Goal: Task Accomplishment & Management: Manage account settings

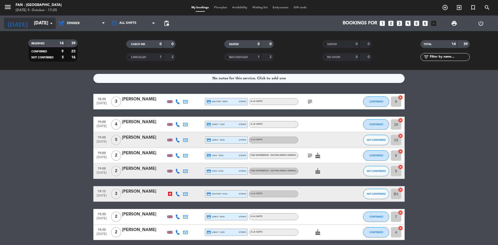
click at [50, 26] on icon "arrow_drop_down" at bounding box center [51, 23] width 6 height 6
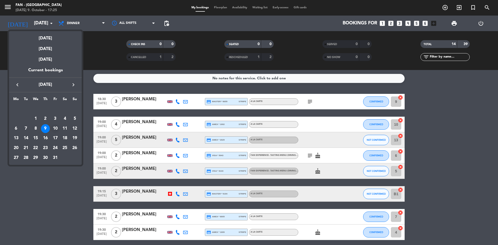
click at [56, 127] on div "10" at bounding box center [55, 128] width 9 height 9
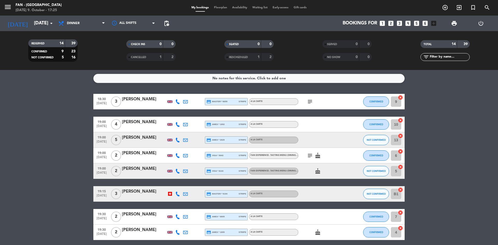
type input "[DATE]"
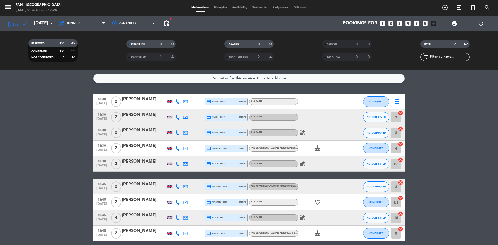
click at [273, 119] on div "A la carte" at bounding box center [273, 117] width 49 height 7
click at [323, 119] on div at bounding box center [321, 116] width 47 height 15
click at [145, 112] on div "[PERSON_NAME]" at bounding box center [144, 114] width 44 height 7
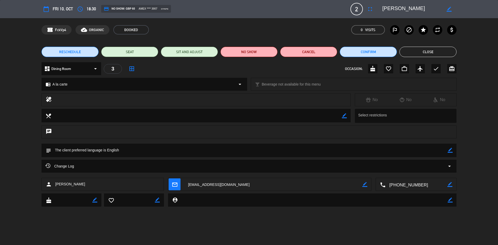
click at [236, 86] on div "chrome_reader_mode A la carte arrow_drop_down" at bounding box center [144, 84] width 205 height 12
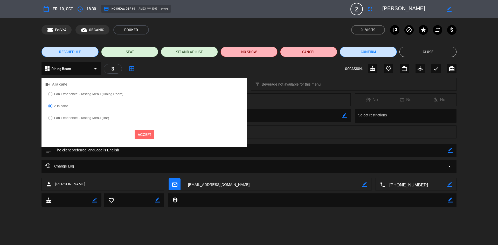
click at [250, 75] on div "dashboard Dining Room arrow_drop_down 3 border_all OCCASION: cake favorite_bord…" at bounding box center [249, 71] width 498 height 18
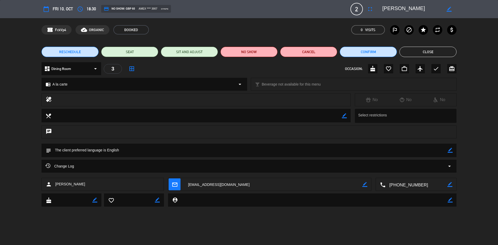
click at [237, 87] on icon "arrow_drop_down" at bounding box center [240, 84] width 6 height 6
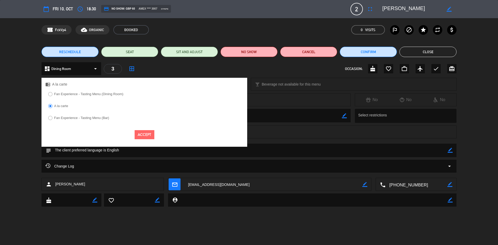
click at [237, 87] on div "chrome_reader_mode A la carte" at bounding box center [144, 84] width 206 height 13
click at [248, 72] on div "dashboard Dining Room arrow_drop_down 3 border_all OCCASION: cake favorite_bord…" at bounding box center [248, 68] width 415 height 13
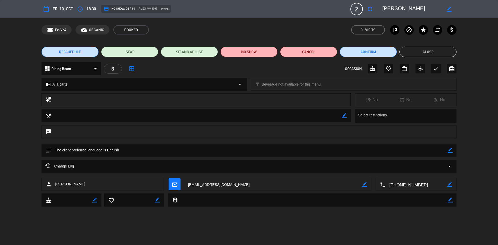
click at [171, 87] on div "chrome_reader_mode A la carte arrow_drop_down" at bounding box center [144, 84] width 205 height 12
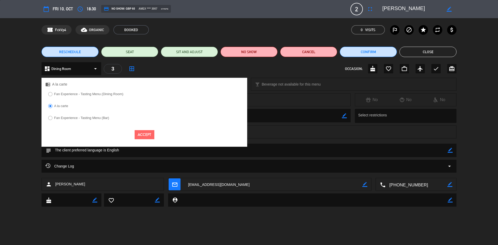
click at [101, 93] on label "Fan Experience - Tasting Menu (Dining Room)" at bounding box center [88, 93] width 69 height 3
click at [145, 134] on button "Accept" at bounding box center [145, 134] width 20 height 9
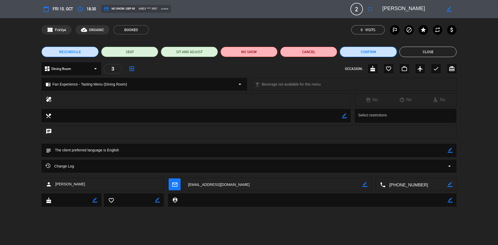
click at [370, 49] on button "Confirm" at bounding box center [368, 52] width 57 height 10
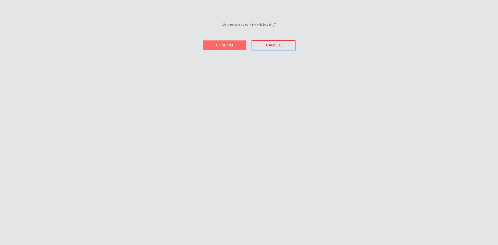
click at [278, 44] on span "Cancel" at bounding box center [273, 45] width 15 height 4
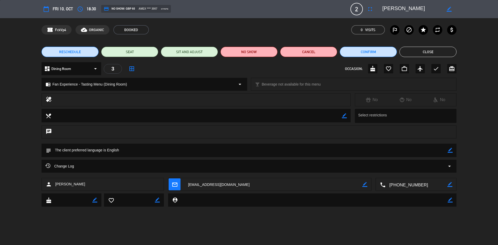
click at [441, 51] on button "Close" at bounding box center [427, 52] width 57 height 10
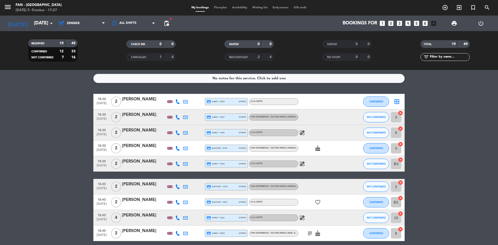
click at [218, 6] on div "My bookings Floorplan Availability Waiting list Early-access Gift cards" at bounding box center [249, 7] width 120 height 5
click at [218, 9] on span "Floorplan" at bounding box center [220, 7] width 18 height 3
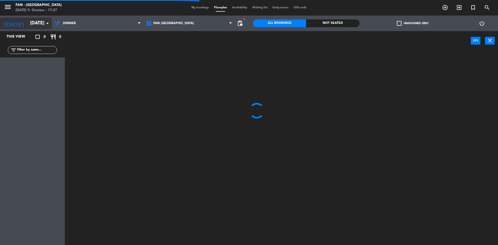
click at [40, 24] on input "[DATE]" at bounding box center [57, 23] width 60 height 10
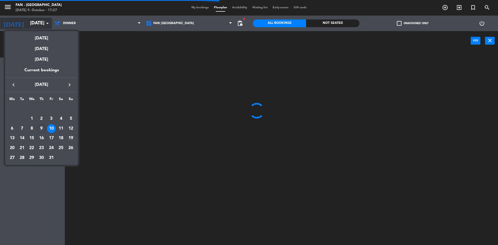
click at [40, 24] on div at bounding box center [249, 122] width 498 height 245
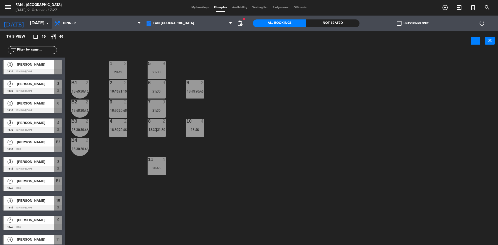
click at [40, 25] on input "[DATE]" at bounding box center [57, 23] width 60 height 10
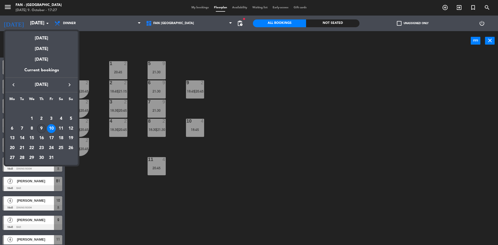
click at [40, 128] on div "9" at bounding box center [41, 128] width 9 height 9
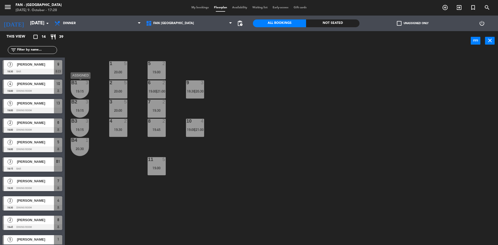
click at [79, 93] on div "B1 3 19:15" at bounding box center [80, 89] width 18 height 18
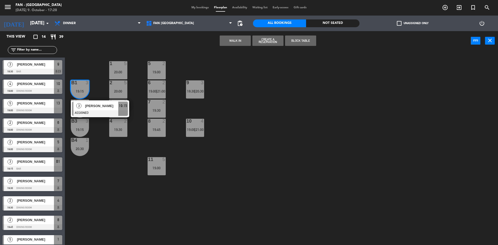
click at [145, 200] on div "1 5 20:00 5 2 19:00 B1 3 19:15 3 [PERSON_NAME] ASSIGNED 19:15 9 3 18:30 | 20:30…" at bounding box center [284, 149] width 428 height 194
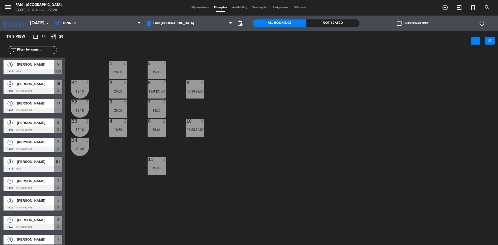
click at [32, 162] on span "[PERSON_NAME]" at bounding box center [35, 161] width 37 height 5
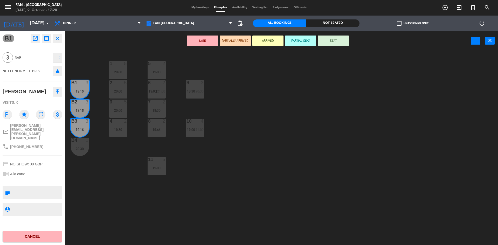
click at [370, 132] on div "1 5 20:00 5 2 19:00 B1 3 19:15 9 3 18:30 | 20:30 2 5 20:00 6 2 19:00 | 21:00 B2…" at bounding box center [284, 149] width 428 height 194
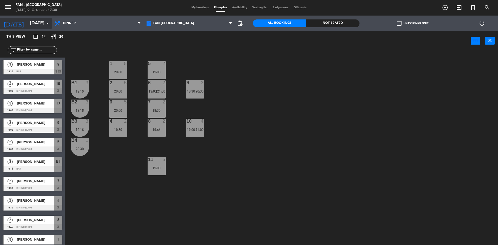
click at [40, 19] on input "[DATE]" at bounding box center [57, 23] width 60 height 10
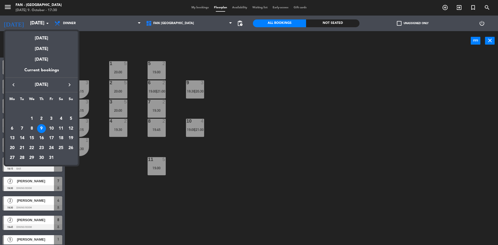
click at [41, 96] on th "Th" at bounding box center [42, 100] width 10 height 8
click at [53, 128] on div "10" at bounding box center [51, 128] width 9 height 9
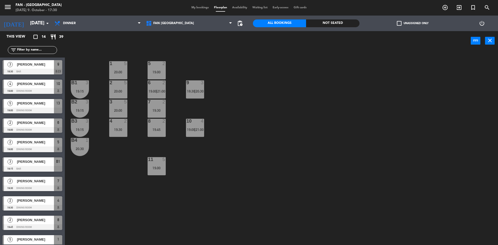
type input "[DATE]"
click at [199, 8] on span "My bookings" at bounding box center [200, 7] width 23 height 3
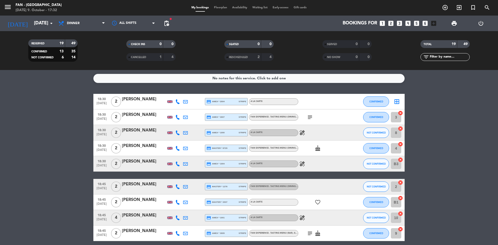
click at [218, 8] on span "Floorplan" at bounding box center [220, 7] width 18 height 3
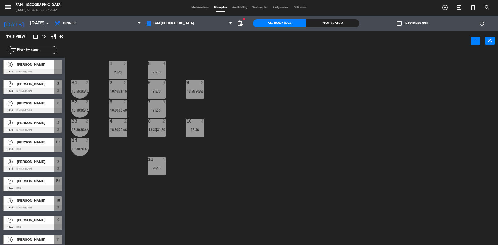
click at [199, 7] on span "My bookings" at bounding box center [200, 7] width 23 height 3
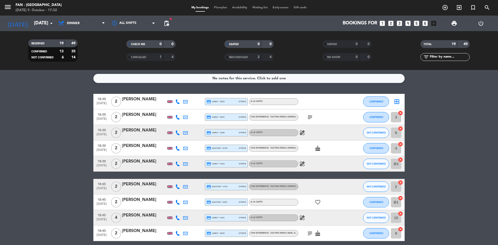
click at [319, 114] on div "subject" at bounding box center [321, 116] width 47 height 15
click at [142, 118] on div "[PERSON_NAME]" at bounding box center [144, 114] width 44 height 7
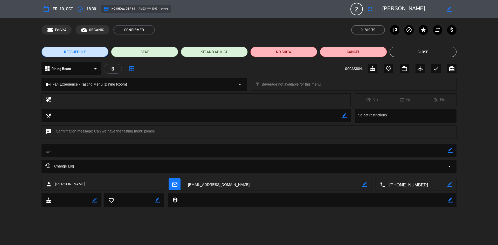
click at [406, 49] on button "Close" at bounding box center [422, 52] width 67 height 10
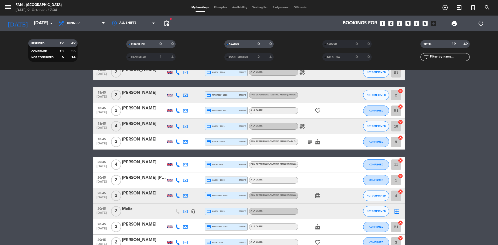
scroll to position [138, 0]
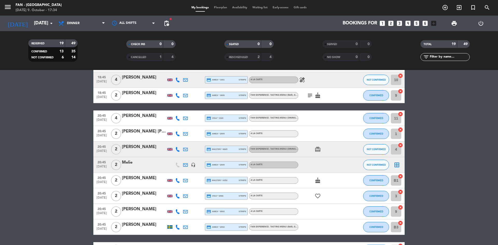
click at [148, 118] on div "[PERSON_NAME]" at bounding box center [144, 116] width 44 height 7
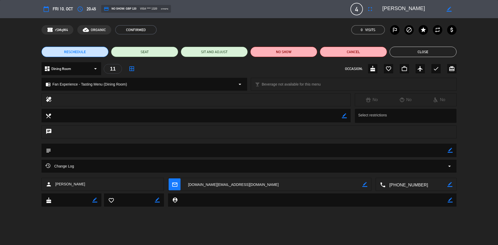
click at [96, 68] on icon "arrow_drop_down" at bounding box center [95, 69] width 6 height 6
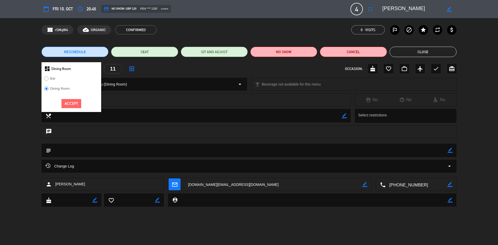
click at [151, 68] on div "dashboard Dining Room Bar Dining Room Accept 11 border_all OCCASION: cake favor…" at bounding box center [248, 68] width 415 height 13
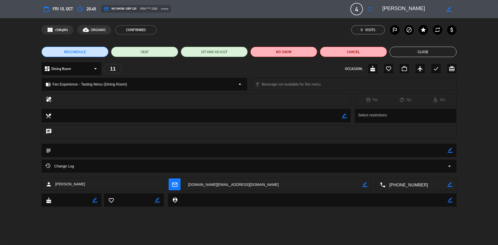
click at [407, 47] on button "Close" at bounding box center [422, 52] width 67 height 10
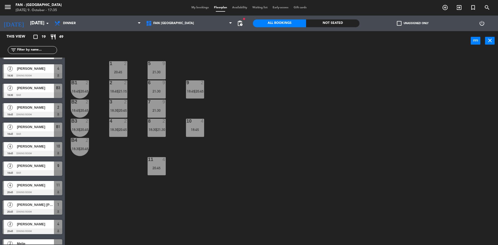
scroll to position [54, 0]
click at [11, 185] on span "4" at bounding box center [10, 185] width 5 height 5
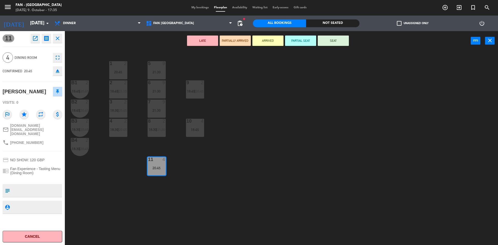
click at [153, 161] on div at bounding box center [156, 159] width 9 height 5
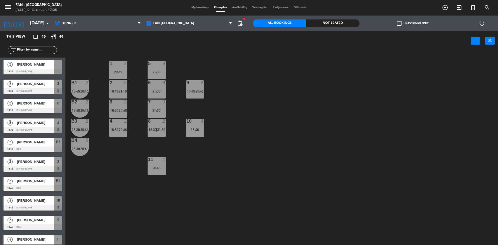
click at [162, 165] on div "11 4 20:45" at bounding box center [157, 166] width 18 height 18
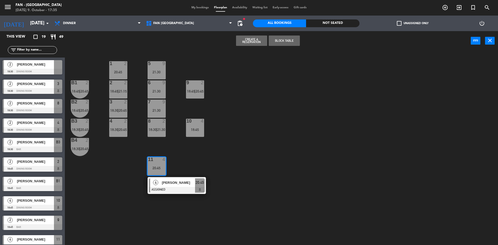
click at [158, 163] on div "11 4 20:45" at bounding box center [157, 166] width 18 height 18
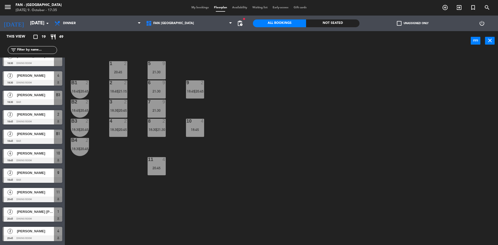
scroll to position [47, 0]
click at [10, 194] on span "4" at bounding box center [10, 192] width 5 height 5
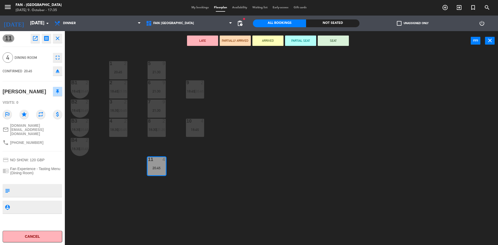
click at [155, 165] on div "11 4 20:45" at bounding box center [157, 166] width 18 height 18
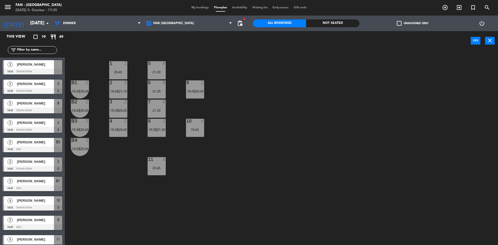
click at [155, 165] on div "11 4 20:45" at bounding box center [157, 166] width 18 height 18
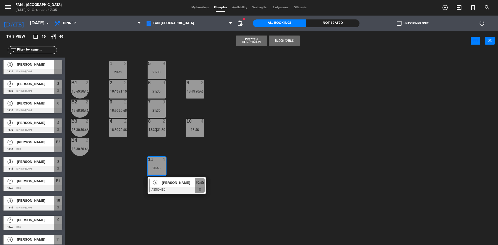
click at [161, 162] on div "11 4" at bounding box center [157, 159] width 18 height 5
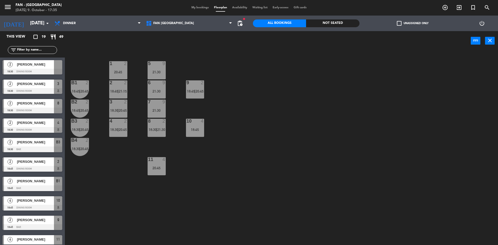
click at [161, 162] on div "11 4" at bounding box center [157, 159] width 18 height 5
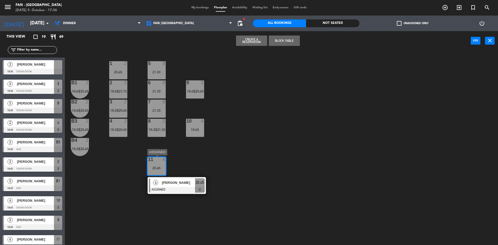
click at [159, 165] on div "11 4 20:45" at bounding box center [157, 166] width 18 height 18
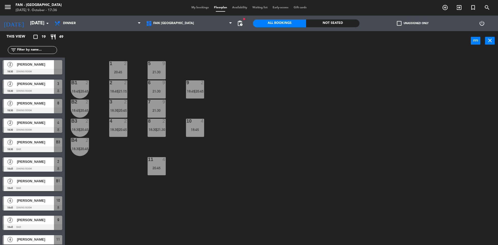
drag, startPoint x: 157, startPoint y: 166, endPoint x: 155, endPoint y: 177, distance: 11.0
click at [155, 177] on div "1 2 20:45 5 9 21:30 B1 2 18:45 | 20:45 9 2 18:45 | 20:45 2 2 18:45 | 21:15 6 9 …" at bounding box center [284, 149] width 428 height 194
click at [152, 164] on div "11 4 20:45" at bounding box center [157, 166] width 18 height 18
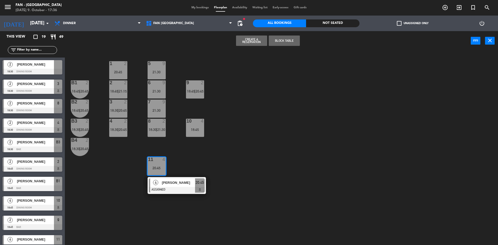
click at [167, 180] on span "[PERSON_NAME]" at bounding box center [178, 182] width 33 height 5
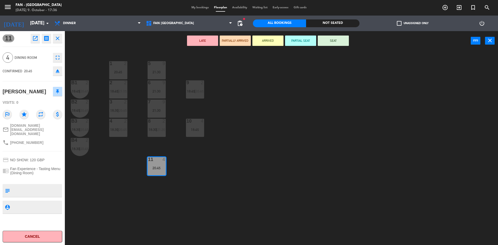
click at [196, 5] on div "menu Fan - [GEOGRAPHIC_DATA] [DATE] 9. October - 17:36 My bookings Floorplan Av…" at bounding box center [249, 8] width 498 height 16
click at [203, 9] on div "My bookings Floorplan Availability Waiting list Early-access Gift cards" at bounding box center [249, 7] width 120 height 5
click at [487, 40] on icon "close" at bounding box center [490, 40] width 6 height 6
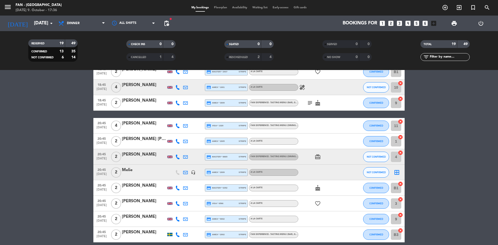
scroll to position [132, 0]
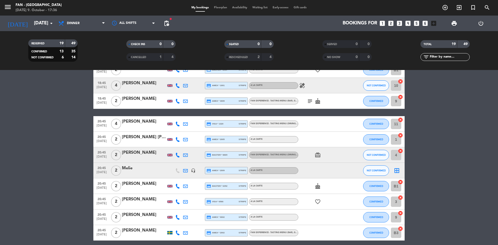
click at [114, 124] on span "4" at bounding box center [116, 124] width 10 height 10
click at [131, 120] on div "[PERSON_NAME]" at bounding box center [144, 121] width 44 height 7
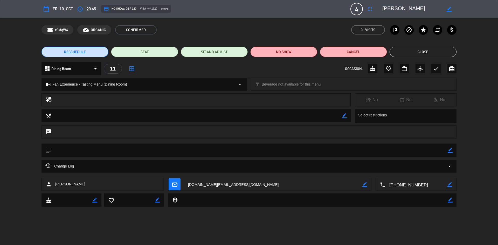
click at [97, 70] on icon "arrow_drop_down" at bounding box center [95, 69] width 6 height 6
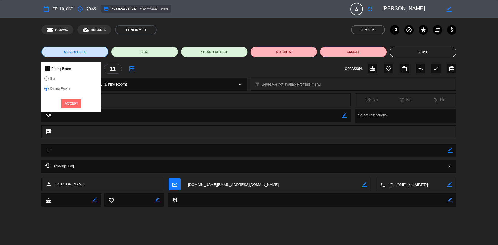
click at [145, 61] on div "RESCHEDULE SEAT SIT AND ADJUST NO SHOW Cancel Close" at bounding box center [249, 51] width 498 height 21
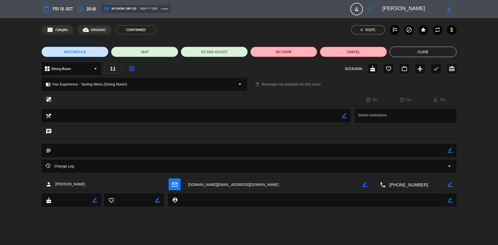
click at [131, 66] on icon "border_all" at bounding box center [132, 69] width 6 height 6
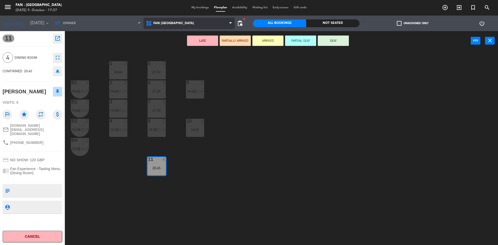
click at [227, 22] on span "Fan [GEOGRAPHIC_DATA]" at bounding box center [189, 23] width 92 height 11
click at [487, 38] on icon "close" at bounding box center [490, 40] width 6 height 6
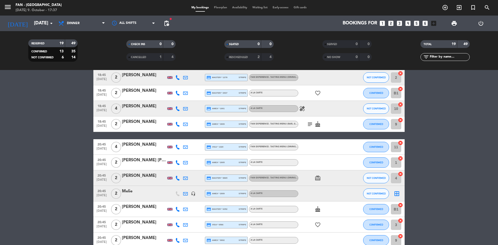
scroll to position [125, 0]
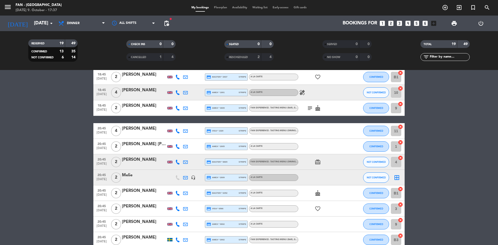
click at [340, 132] on div at bounding box center [321, 130] width 47 height 15
click at [141, 130] on div "[PERSON_NAME]" at bounding box center [144, 128] width 44 height 7
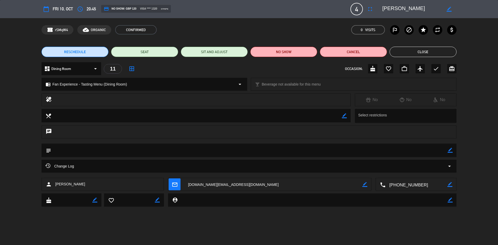
click at [88, 151] on textarea at bounding box center [249, 150] width 396 height 13
click at [70, 166] on span "Change Log" at bounding box center [59, 166] width 29 height 6
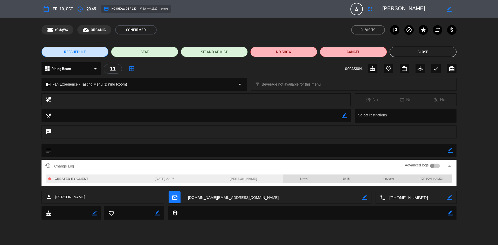
click at [391, 179] on span "4 people" at bounding box center [388, 178] width 11 height 3
click at [70, 179] on span "CREATED BY CLIENT" at bounding box center [72, 179] width 34 height 4
click at [356, 10] on span "4" at bounding box center [356, 9] width 12 height 12
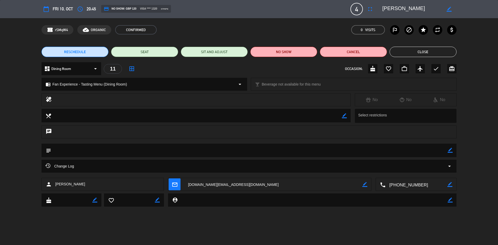
click at [404, 5] on textarea at bounding box center [411, 8] width 59 height 9
click at [184, 84] on div "chrome_reader_mode Fan Experience - Tasting Menu (Dining Room) arrow_drop_down" at bounding box center [144, 84] width 205 height 12
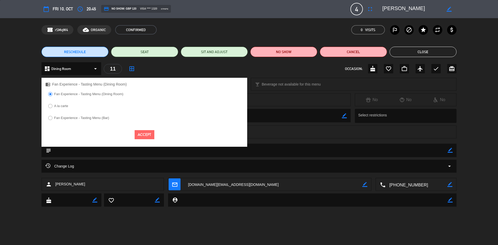
click at [233, 72] on div "dashboard Dining Room arrow_drop_down 11 border_all OCCASION: cake favorite_bor…" at bounding box center [248, 68] width 415 height 13
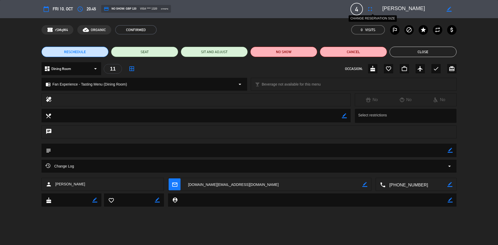
click at [370, 9] on icon "fullscreen" at bounding box center [370, 9] width 6 height 6
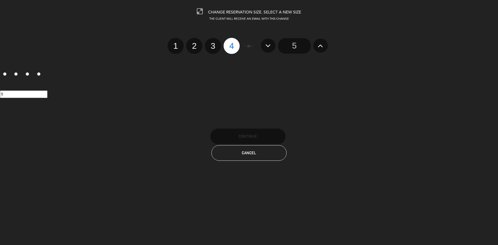
click at [193, 44] on label "2" at bounding box center [194, 46] width 16 height 16
click at [193, 43] on input "2" at bounding box center [193, 41] width 3 height 3
radio input "true"
radio input "false"
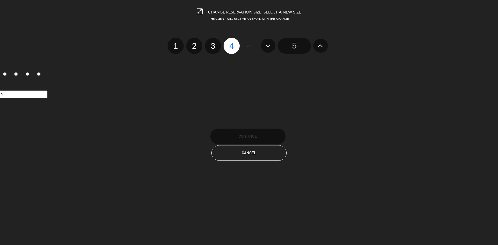
radio input "false"
radio input "true"
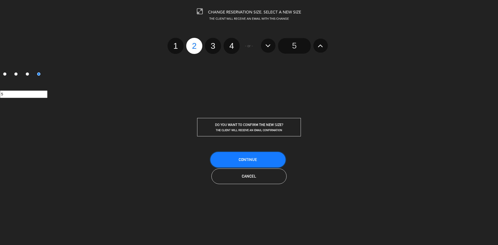
click at [246, 158] on span "Continue" at bounding box center [248, 159] width 18 height 4
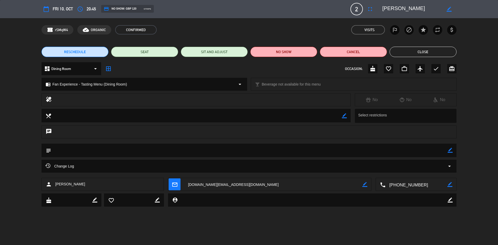
click at [433, 51] on button "Close" at bounding box center [422, 52] width 67 height 10
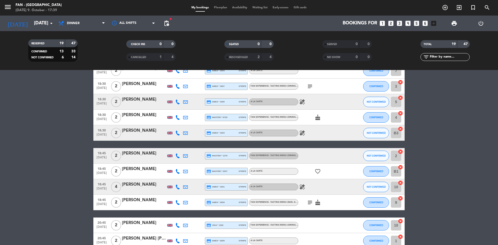
scroll to position [27, 0]
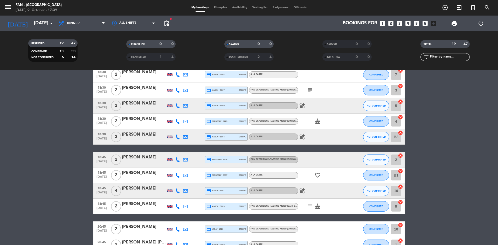
click at [214, 8] on span "Floorplan" at bounding box center [220, 7] width 18 height 3
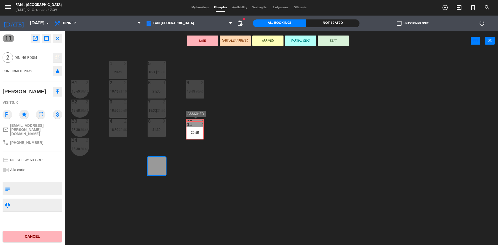
drag, startPoint x: 161, startPoint y: 164, endPoint x: 199, endPoint y: 128, distance: 52.3
click at [199, 128] on div "1 2 20:45 5 2 18:30 | 21:30 B1 2 18:45 | 20:45 9 2 18:45 | 20:45 2 2 18:45 | 21…" at bounding box center [284, 149] width 428 height 194
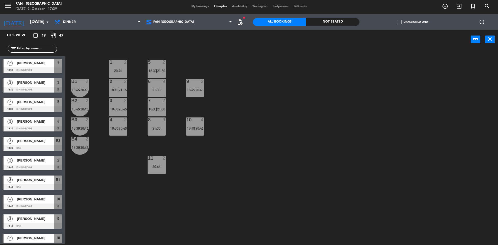
scroll to position [34, 0]
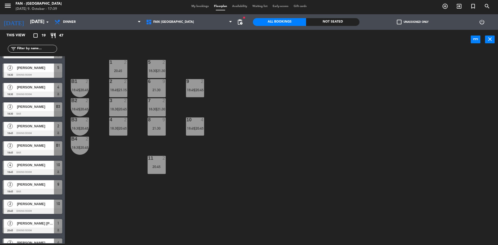
click at [197, 125] on div "10 4 18:45 | 20:45" at bounding box center [195, 126] width 18 height 18
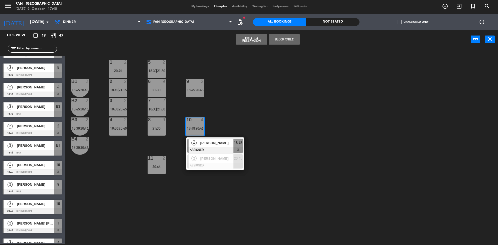
click at [192, 123] on div "10 4 18:45 | 20:45" at bounding box center [195, 126] width 18 height 18
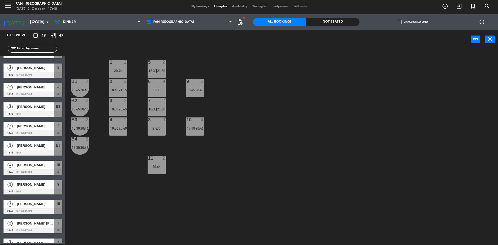
click at [192, 123] on div "10 4 18:45 | 20:45" at bounding box center [195, 126] width 18 height 18
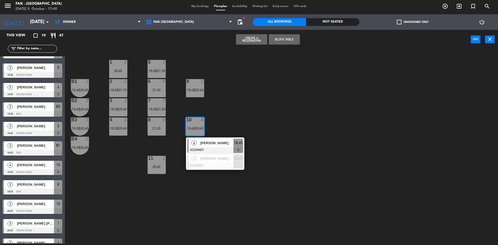
click at [192, 124] on div "10 4 18:45 | 20:45" at bounding box center [195, 126] width 18 height 18
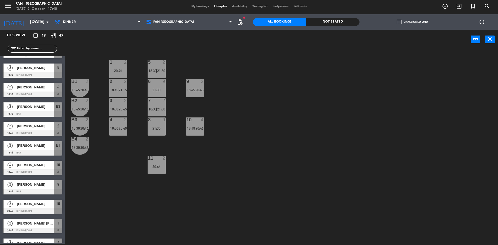
click at [158, 86] on div "6 9 21:30" at bounding box center [157, 88] width 18 height 18
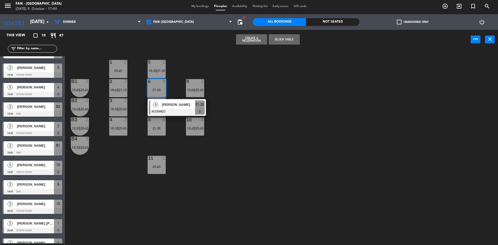
click at [158, 86] on div "6 9 21:30" at bounding box center [157, 88] width 18 height 18
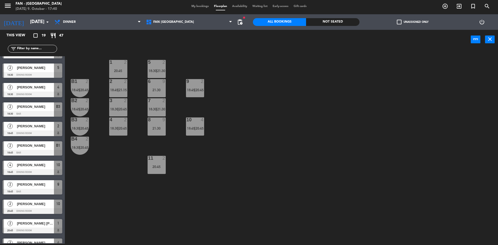
click at [157, 108] on span "21:30" at bounding box center [161, 109] width 8 height 4
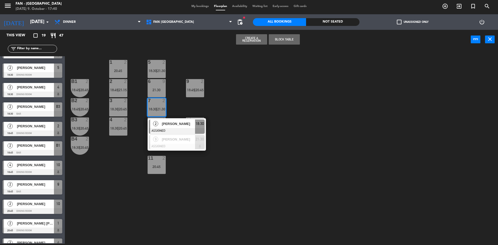
click at [157, 108] on span "21:30" at bounding box center [161, 109] width 8 height 4
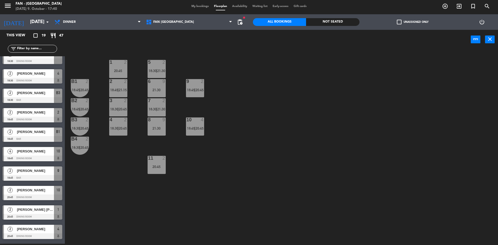
scroll to position [0, 0]
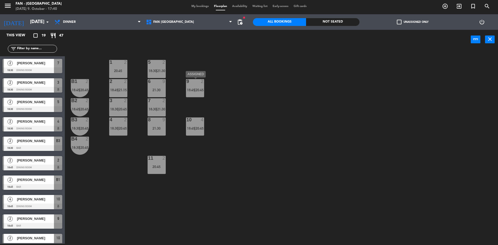
click at [195, 91] on span "|" at bounding box center [194, 90] width 1 height 4
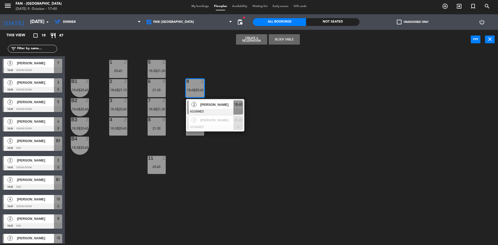
click at [188, 159] on div "1 2 20:45 5 2 18:30 | 21:30 B1 2 18:45 | 20:45 9 2 18:45 | 20:45 2 [PERSON_NAME…" at bounding box center [284, 148] width 428 height 194
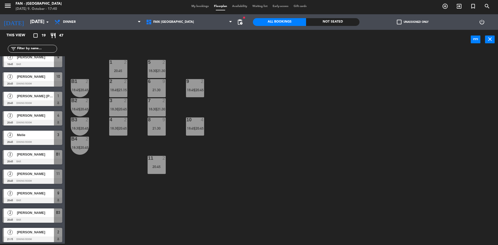
scroll to position [183, 0]
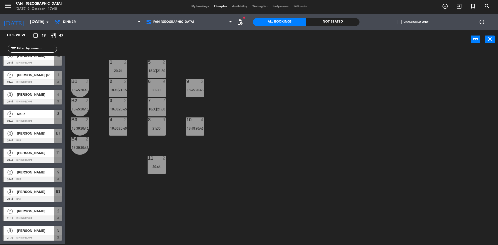
click at [197, 124] on div "10 4 18:45 | 20:45" at bounding box center [195, 126] width 18 height 18
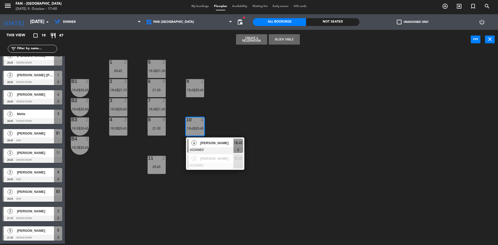
click at [152, 171] on div "11 2 20:45" at bounding box center [157, 165] width 18 height 18
click at [191, 83] on div at bounding box center [195, 81] width 9 height 5
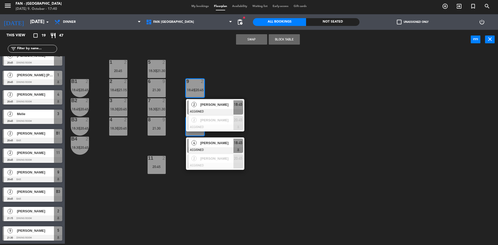
click at [191, 83] on div at bounding box center [195, 81] width 9 height 5
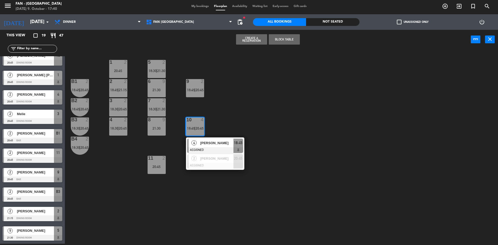
click at [159, 92] on div "21:30" at bounding box center [157, 90] width 18 height 4
click at [159, 88] on div "6 9 21:30" at bounding box center [157, 88] width 18 height 18
click at [184, 118] on div "10" at bounding box center [186, 119] width 9 height 5
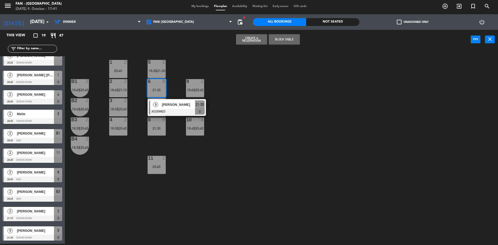
click at [255, 147] on div "1 2 20:45 5 2 18:30 | 21:30 B1 2 18:45 | 20:45 9 2 18:45 | 20:45 2 2 18:45 | 21…" at bounding box center [284, 148] width 428 height 194
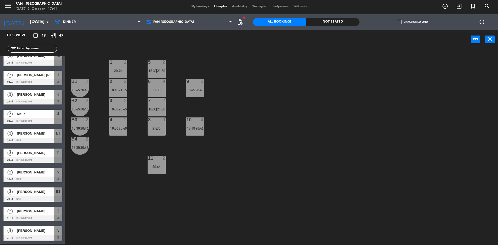
click at [194, 5] on span "My bookings" at bounding box center [200, 6] width 23 height 3
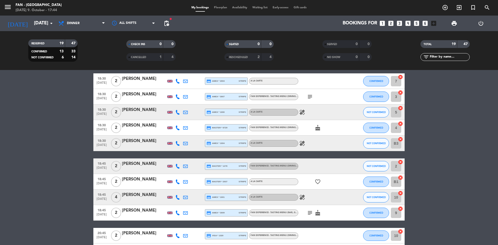
scroll to position [19, 0]
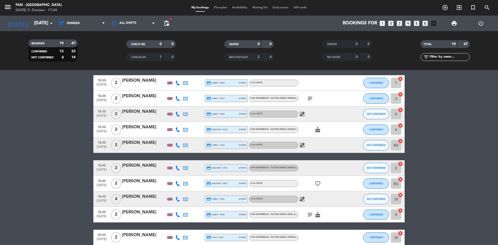
click at [216, 7] on span "Floorplan" at bounding box center [220, 7] width 18 height 3
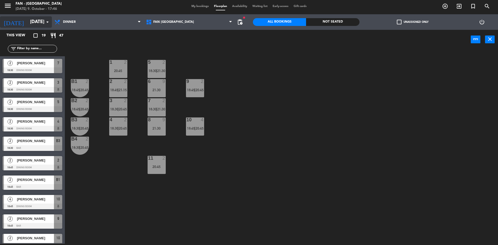
click at [36, 19] on input "[DATE]" at bounding box center [57, 22] width 60 height 10
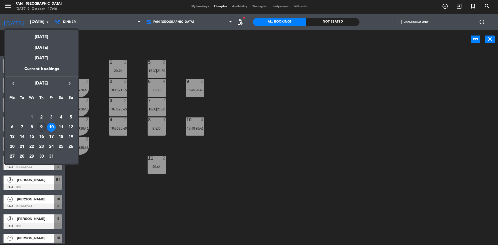
click at [43, 127] on div "9" at bounding box center [41, 127] width 9 height 9
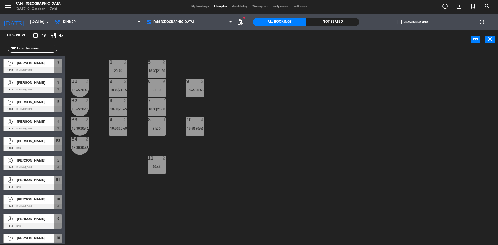
type input "[DATE]"
click at [89, 144] on div "1 5 20:00 5 2 19:00 B1 3 19:15 9 3 18:30 | 20:30 2 5 20:00 6 2 19:00 | 21:00 B2…" at bounding box center [284, 148] width 428 height 194
click at [199, 2] on div "menu Fan - [GEOGRAPHIC_DATA] [DATE] 9. October - 17:46 My bookings Floorplan Av…" at bounding box center [249, 7] width 498 height 16
click at [201, 6] on span "My bookings" at bounding box center [200, 6] width 23 height 3
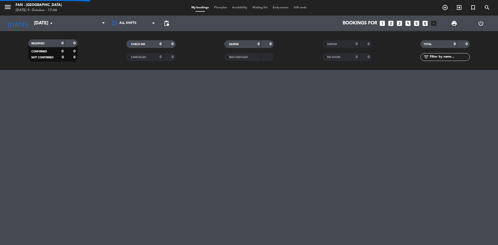
click at [201, 6] on div "My bookings Floorplan Availability Waiting list Early-access Gift cards" at bounding box center [249, 7] width 120 height 5
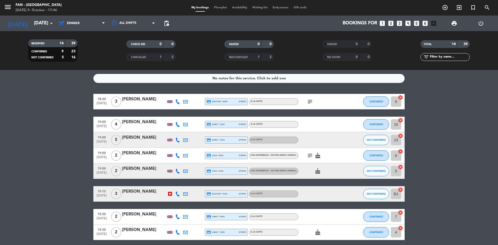
click at [128, 99] on div "[PERSON_NAME]" at bounding box center [144, 99] width 44 height 7
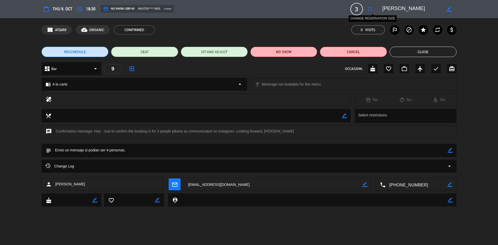
click at [373, 10] on icon "fullscreen" at bounding box center [370, 9] width 6 height 6
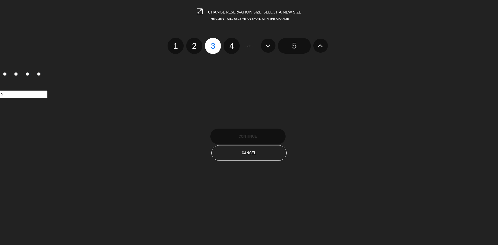
click at [232, 44] on label "4" at bounding box center [231, 46] width 16 height 16
click at [232, 43] on input "4" at bounding box center [230, 41] width 3 height 3
radio input "true"
radio input "false"
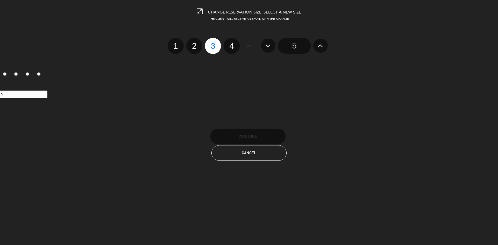
radio input "false"
radio input "true"
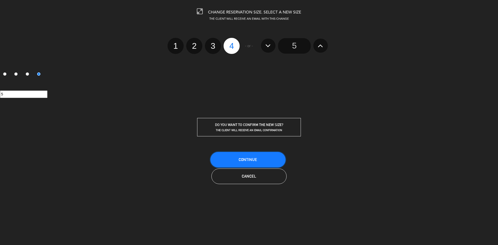
click at [252, 158] on span "Continue" at bounding box center [248, 159] width 18 height 4
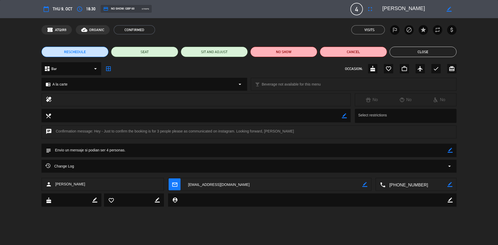
click at [434, 52] on button "Close" at bounding box center [422, 52] width 67 height 10
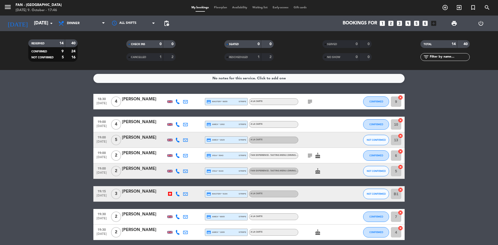
click at [212, 6] on span "Floorplan" at bounding box center [220, 7] width 18 height 3
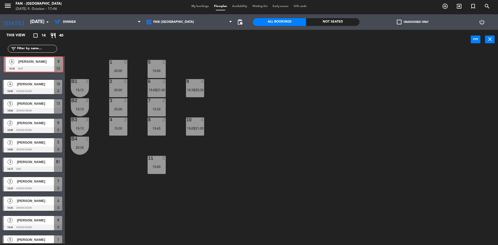
click at [33, 58] on div "4 [PERSON_NAME] 18:30 Bar 9 chat 4 [PERSON_NAME] 18:30 Bar 9 chat" at bounding box center [32, 66] width 65 height 21
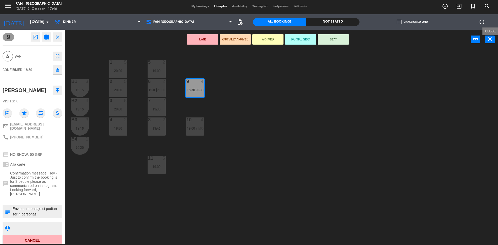
click at [487, 38] on icon "close" at bounding box center [490, 39] width 6 height 6
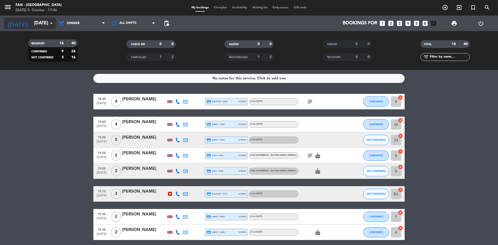
click at [34, 19] on input "[DATE]" at bounding box center [61, 23] width 60 height 10
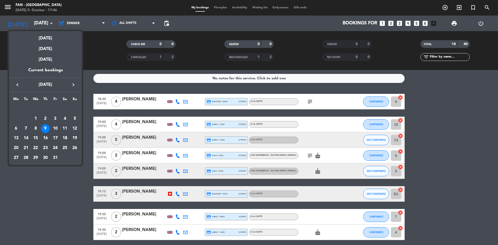
click at [107, 42] on div at bounding box center [249, 122] width 498 height 245
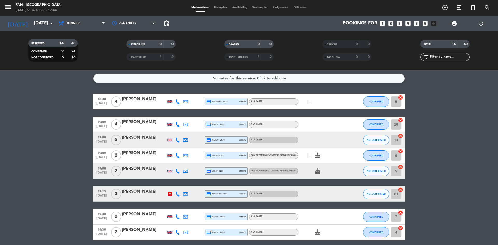
click at [214, 9] on span "Floorplan" at bounding box center [220, 7] width 18 height 3
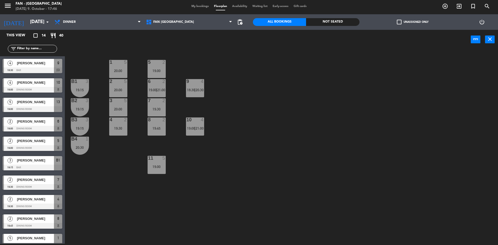
click at [38, 67] on div "[PERSON_NAME]" at bounding box center [35, 63] width 38 height 9
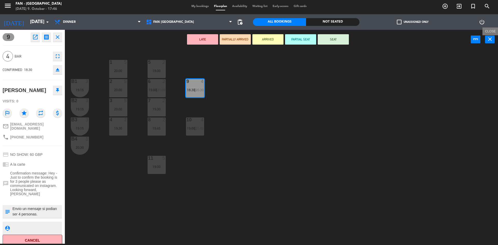
click at [486, 40] on button "close" at bounding box center [490, 40] width 10 height 8
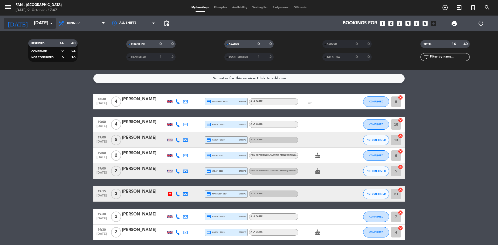
click at [41, 26] on input "[DATE]" at bounding box center [61, 23] width 60 height 10
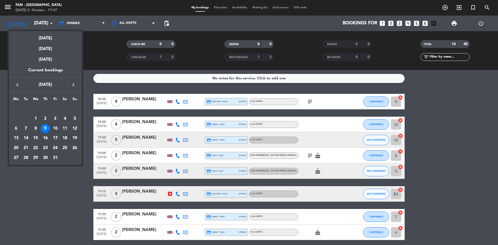
click at [54, 128] on div "10" at bounding box center [55, 128] width 9 height 9
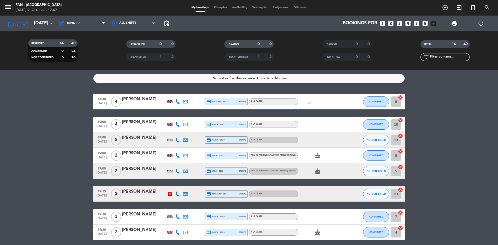
type input "[DATE]"
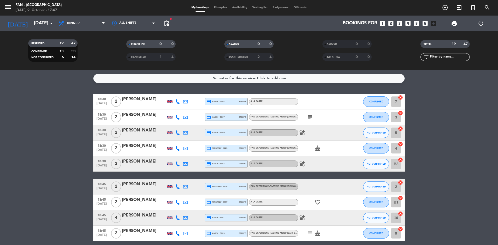
click at [223, 7] on span "Floorplan" at bounding box center [220, 7] width 18 height 3
